Goal: Obtain resource: Download file/media

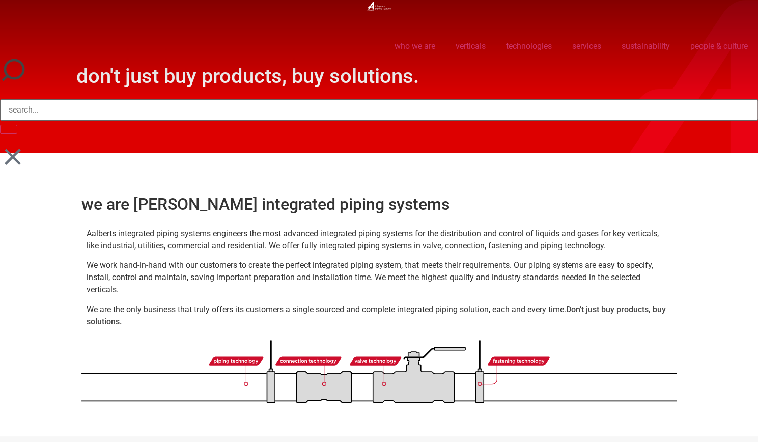
click at [15, 157] on icon at bounding box center [13, 157] width 16 height 16
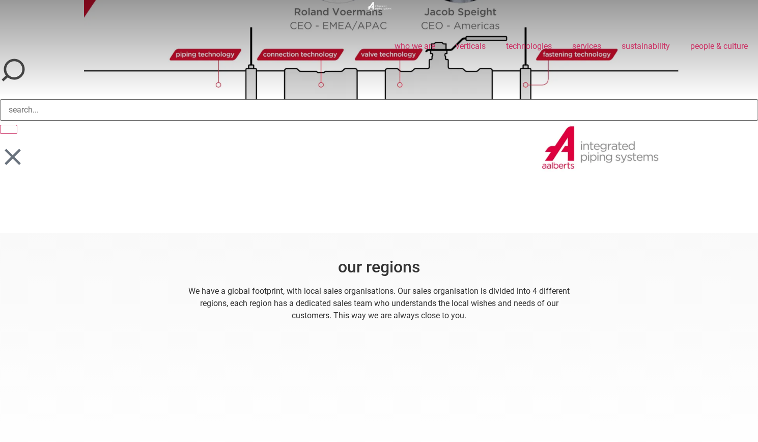
scroll to position [1120, 0]
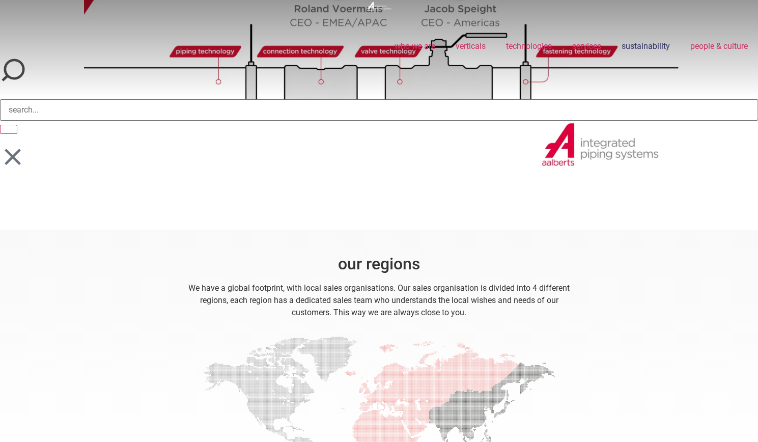
click at [647, 43] on link "sustainability" at bounding box center [645, 46] width 69 height 23
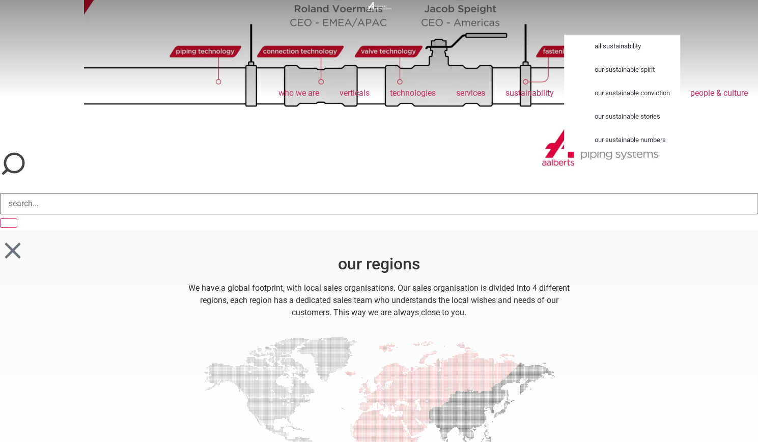
click at [618, 50] on link "all sustainability" at bounding box center [632, 46] width 96 height 23
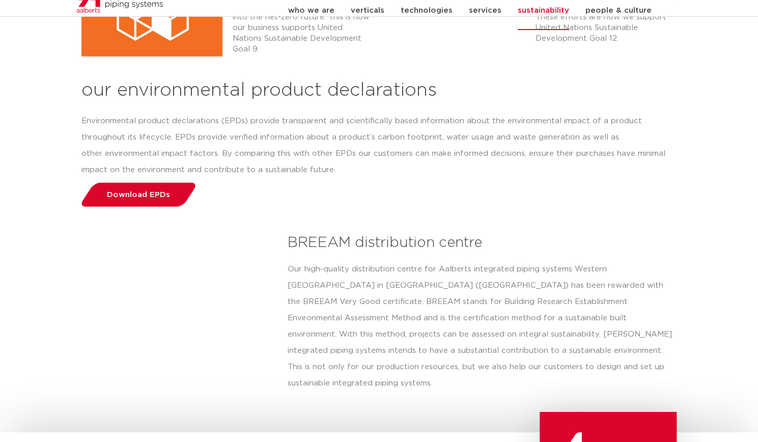
scroll to position [1751, 0]
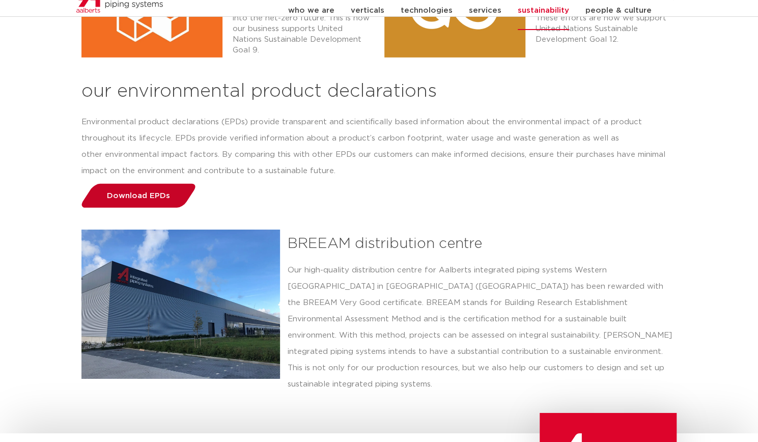
click at [176, 184] on link "Download EPDs" at bounding box center [138, 196] width 120 height 24
